Goal: Use online tool/utility: Utilize a website feature to perform a specific function

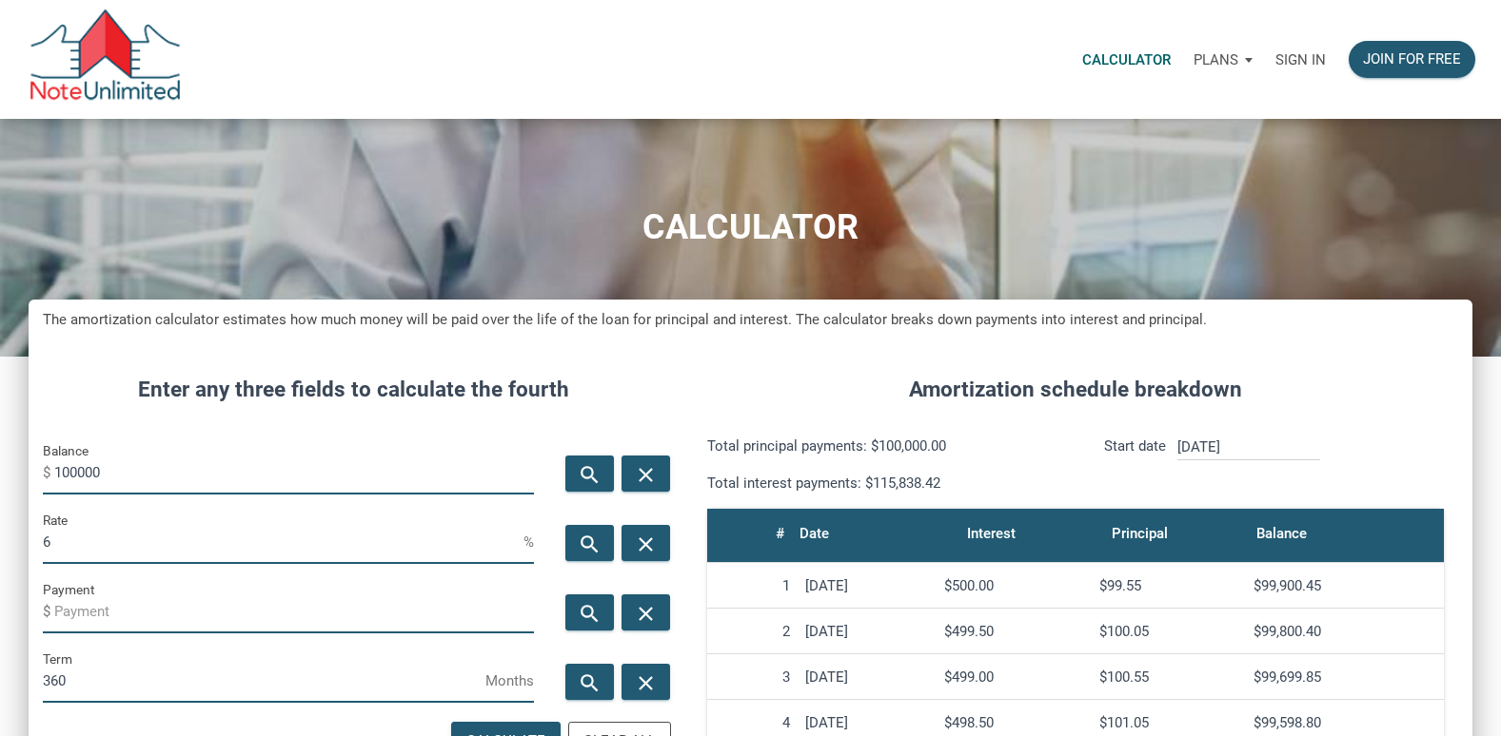
scroll to position [958, 1443]
click at [1279, 59] on p "Sign in" at bounding box center [1300, 59] width 50 height 17
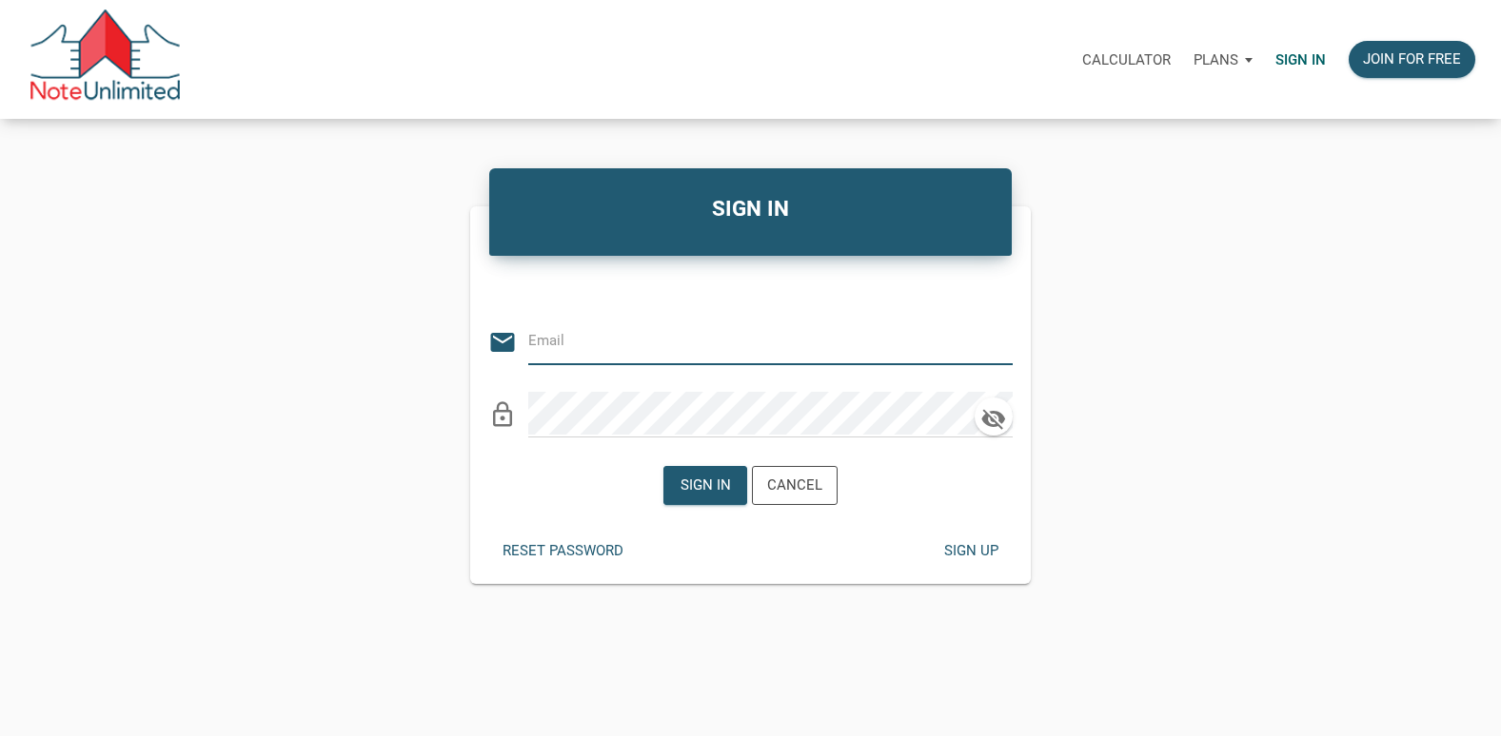
type input "[EMAIL_ADDRESS][DOMAIN_NAME]"
click at [721, 480] on div "Sign in" at bounding box center [704, 486] width 50 height 22
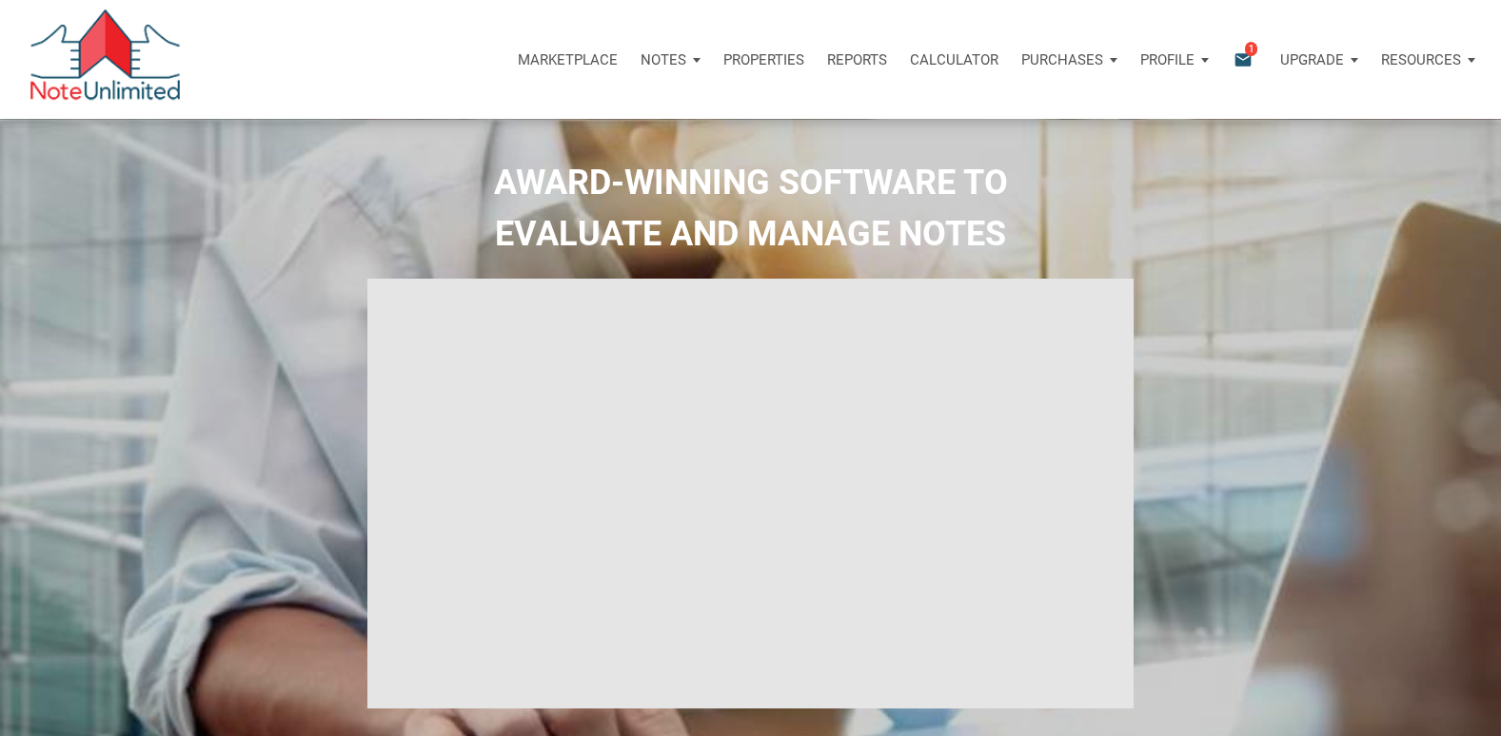
type input "Introduction to new features"
select select
click at [936, 55] on p "Calculator" at bounding box center [954, 59] width 88 height 17
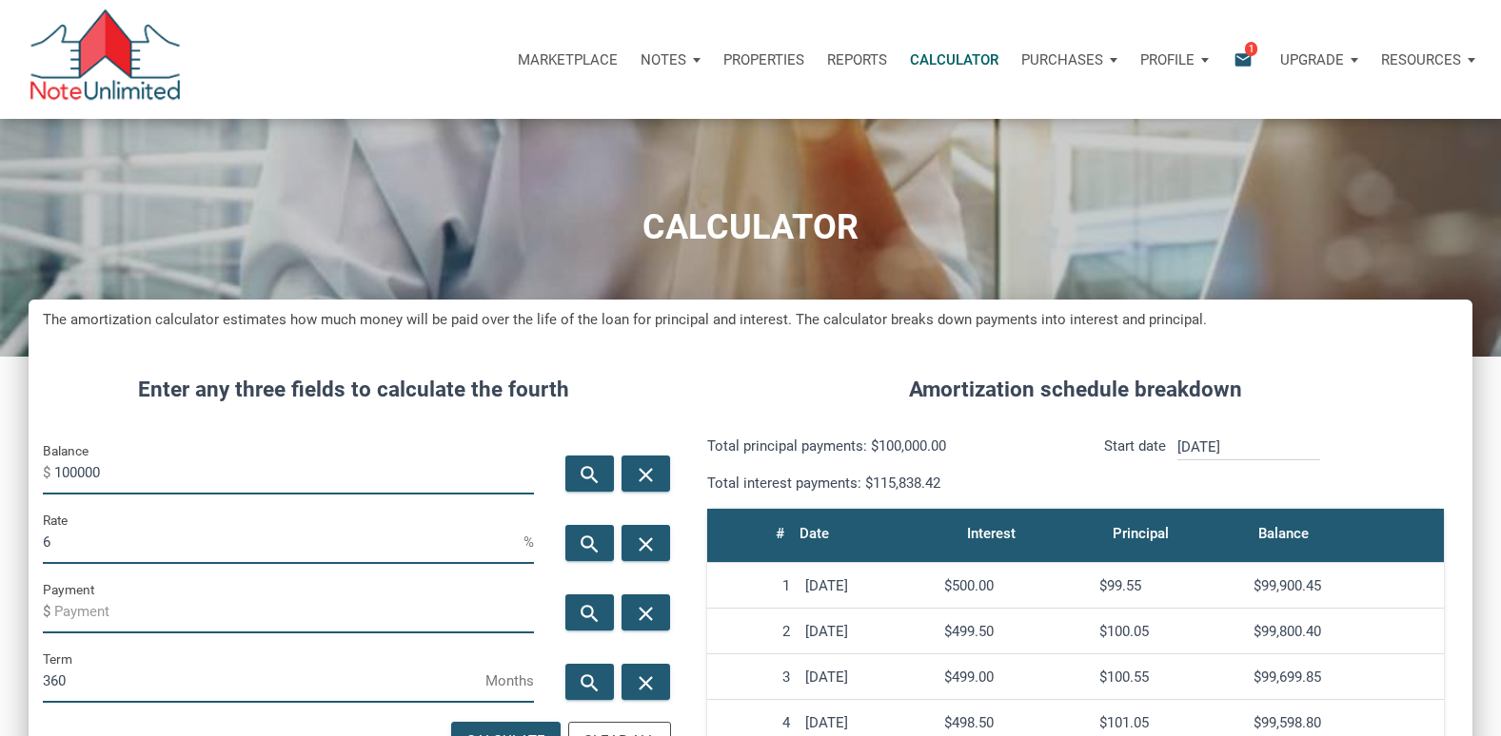
scroll to position [958, 1443]
drag, startPoint x: 124, startPoint y: 466, endPoint x: 9, endPoint y: 492, distance: 118.0
click at [9, 492] on div "CALCULATOR The amortization calculator estimates how much money will be paid ov…" at bounding box center [750, 688] width 1501 height 1139
type input "300000"
click at [50, 548] on input "6" at bounding box center [283, 542] width 481 height 43
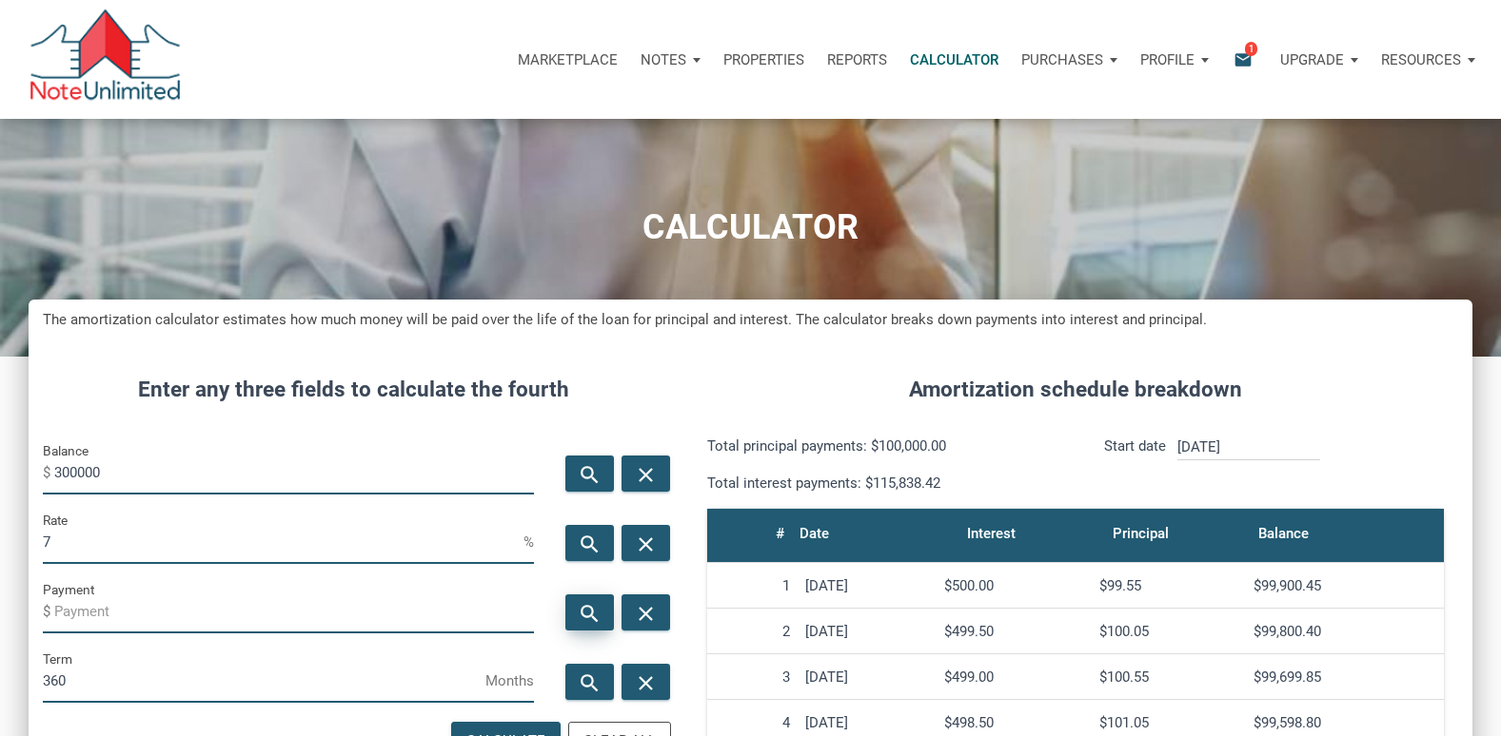
type input "7"
click at [584, 607] on icon "search" at bounding box center [590, 614] width 23 height 24
type input "-1995.91"
